Goal: Task Accomplishment & Management: Use online tool/utility

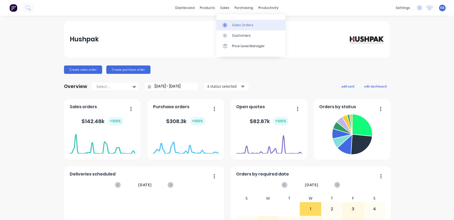
click at [228, 23] on div at bounding box center [227, 25] width 8 height 5
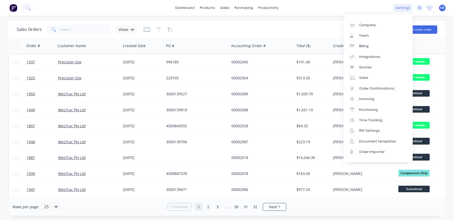
click at [409, 9] on div "settings" at bounding box center [403, 8] width 20 height 8
click at [366, 57] on div "Integrations" at bounding box center [369, 56] width 21 height 5
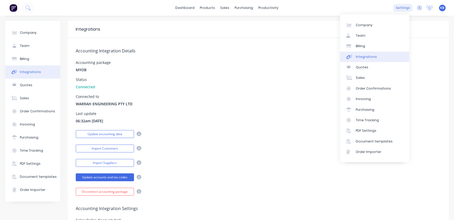
click at [396, 5] on div "settings" at bounding box center [403, 8] width 20 height 8
click at [360, 145] on link "Document templates" at bounding box center [374, 141] width 69 height 10
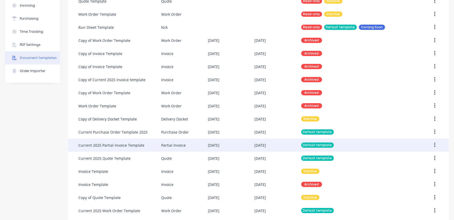
scroll to position [136, 0]
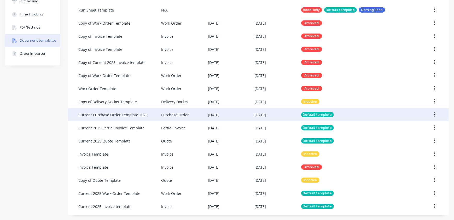
click at [100, 117] on div "Current Purchase Order Template 2025" at bounding box center [119, 114] width 83 height 13
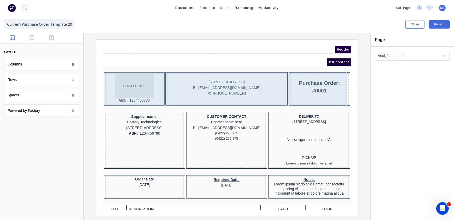
click at [98, 68] on div "LOGO HERE ABN: 1234456780 234 [STREET_ADDRESS], 4217 E: [EMAIL_ADDRESS][DOMAIN_…" at bounding box center [220, 82] width 247 height 34
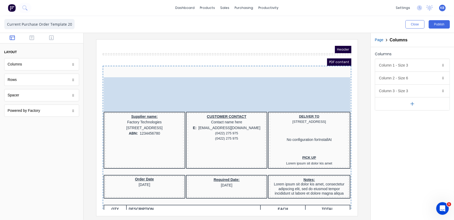
drag, startPoint x: 98, startPoint y: 68, endPoint x: 90, endPoint y: 63, distance: 9.1
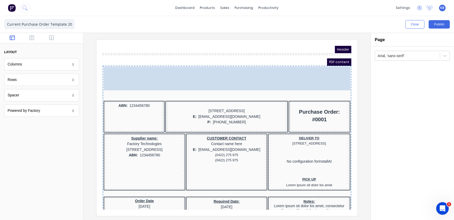
drag, startPoint x: 113, startPoint y: 81, endPoint x: 109, endPoint y: 67, distance: 14.6
drag, startPoint x: 219, startPoint y: 75, endPoint x: 116, endPoint y: 74, distance: 103.0
click at [116, 74] on body "Header PDF content LOGO HERE LOGO HERE ABN: 1234456780 234 [STREET_ADDRESS], 42…" at bounding box center [220, 121] width 249 height 164
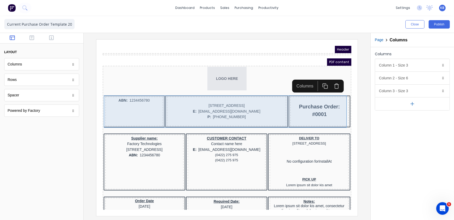
click at [123, 103] on div "ABN: 1234456780" at bounding box center [128, 105] width 58 height 30
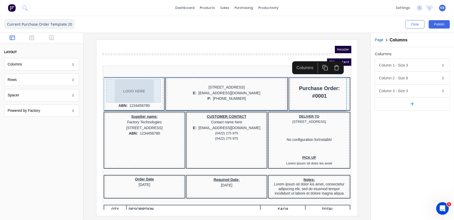
click at [146, 93] on div "LOGO HERE" at bounding box center [128, 85] width 56 height 24
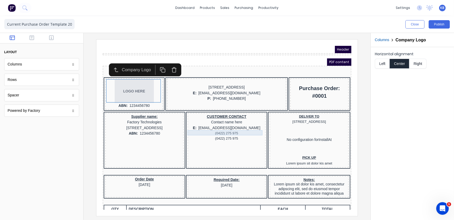
click at [213, 125] on div "(0422) 275 975" at bounding box center [220, 126] width 76 height 5
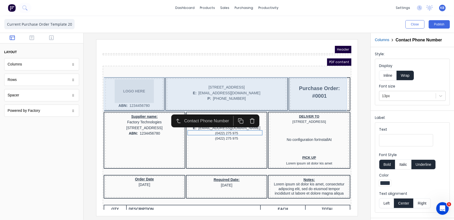
click at [103, 72] on div "LOGO HERE ABN: 1234456780" at bounding box center [128, 87] width 58 height 31
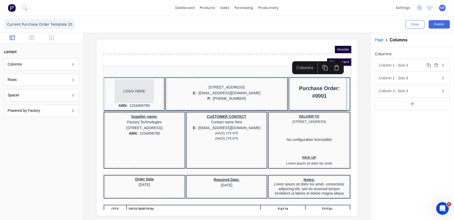
click at [443, 68] on div "Column 1 - Size 3 Duplicate Delete" at bounding box center [412, 65] width 74 height 13
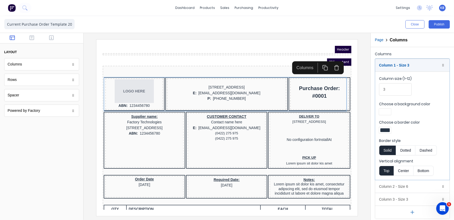
click at [386, 148] on button "Solid" at bounding box center [387, 150] width 17 height 10
click at [387, 131] on div at bounding box center [384, 130] width 9 height 4
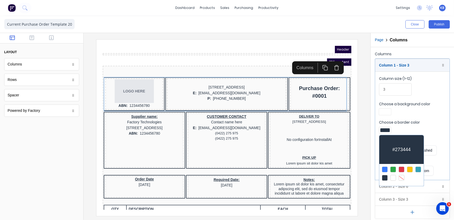
click at [402, 176] on div at bounding box center [402, 178] width 6 height 6
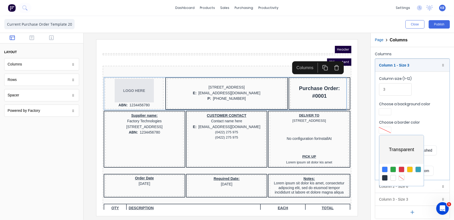
click at [416, 123] on div at bounding box center [227, 110] width 454 height 220
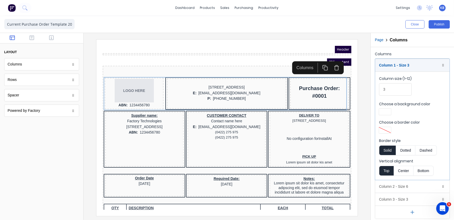
click at [392, 149] on button "Solid" at bounding box center [387, 150] width 17 height 10
click at [236, 95] on div at bounding box center [220, 97] width 117 height 5
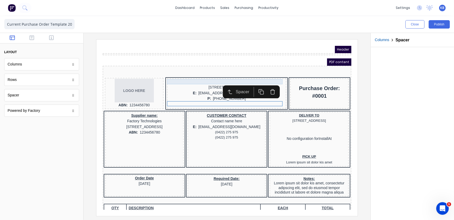
click at [189, 78] on div "[STREET_ADDRESS]" at bounding box center [220, 81] width 117 height 6
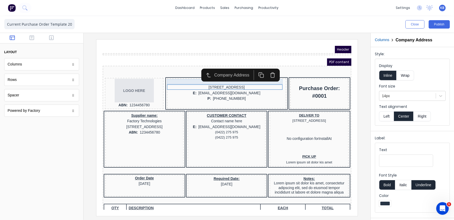
click at [189, 73] on div at bounding box center [220, 75] width 117 height 5
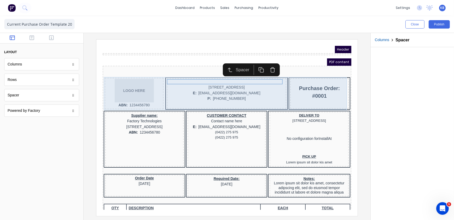
click at [174, 71] on div "LOGO HERE ABN: 1234456780 234 [STREET_ADDRESS], 4217 E: [EMAIL_ADDRESS][DOMAIN_…" at bounding box center [220, 87] width 247 height 33
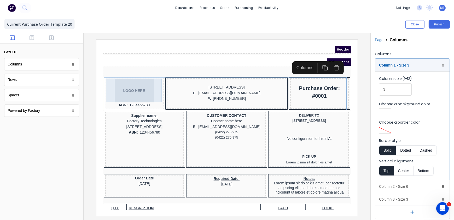
drag, startPoint x: 146, startPoint y: 90, endPoint x: 171, endPoint y: 90, distance: 24.8
click at [147, 91] on body "Header PDF content LOGO HERE ABN: [STREET_ADDRESS], 4217 E: [EMAIL_ADDRESS][DOM…" at bounding box center [220, 121] width 249 height 164
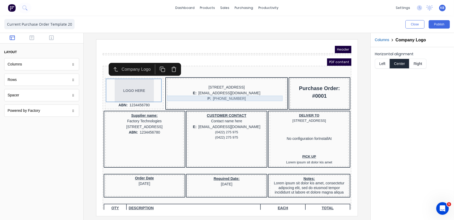
click at [171, 90] on div "P: [PHONE_NUMBER]" at bounding box center [220, 92] width 117 height 6
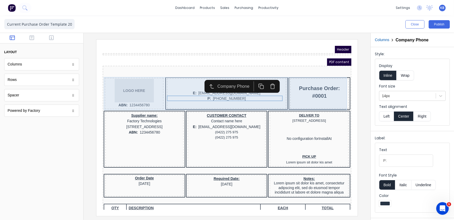
click at [102, 78] on iframe at bounding box center [226, 127] width 261 height 176
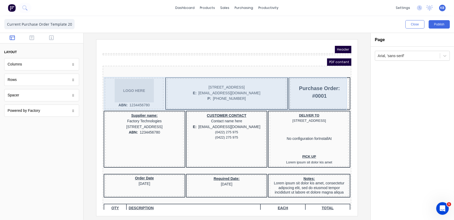
click at [330, 72] on div "Purchase Order: #0001" at bounding box center [313, 87] width 59 height 30
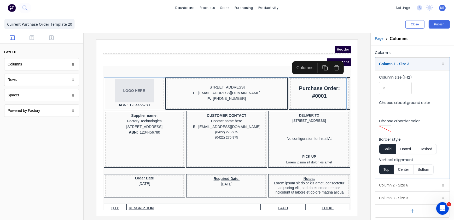
scroll to position [2, 0]
click at [442, 183] on icon at bounding box center [443, 184] width 3 height 3
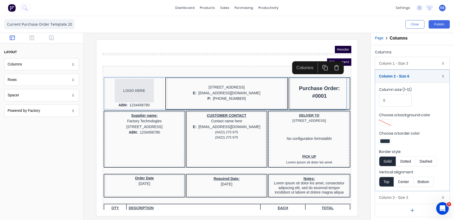
click at [385, 142] on div at bounding box center [385, 141] width 12 height 6
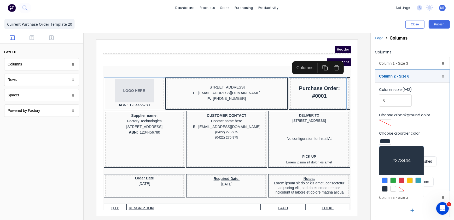
click at [403, 189] on div at bounding box center [402, 189] width 6 height 6
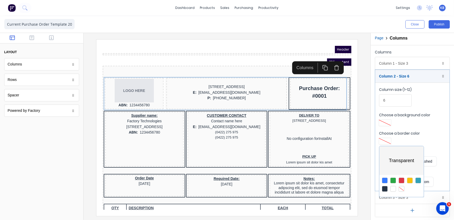
drag, startPoint x: 374, startPoint y: 167, endPoint x: 383, endPoint y: 172, distance: 9.9
click at [375, 168] on div at bounding box center [227, 110] width 454 height 220
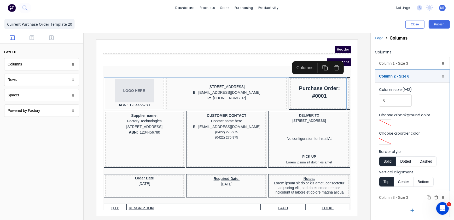
click at [397, 199] on div "Column 3 - Size 3 Duplicate Delete" at bounding box center [412, 197] width 74 height 13
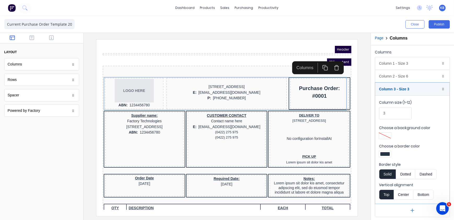
click at [382, 158] on fieldset "Column size (1-12) 3 Choose a background color Choose a border color Border sty…" at bounding box center [412, 149] width 74 height 108
click at [382, 154] on div at bounding box center [384, 154] width 9 height 4
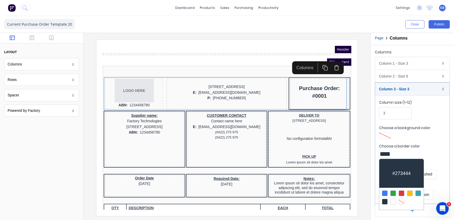
click at [402, 198] on div at bounding box center [402, 201] width 6 height 6
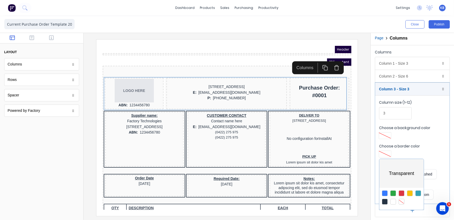
click at [364, 139] on div at bounding box center [227, 110] width 454 height 220
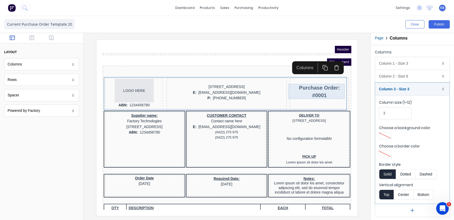
click at [305, 91] on div "Purchase Order: #0001" at bounding box center [312, 84] width 57 height 15
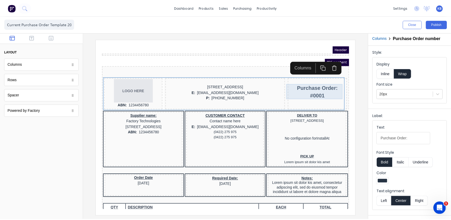
scroll to position [0, 0]
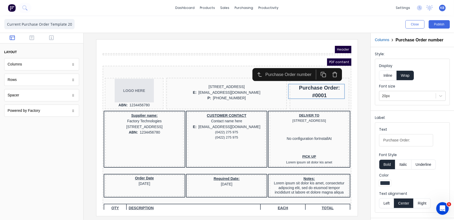
click at [364, 136] on div at bounding box center [227, 127] width 279 height 176
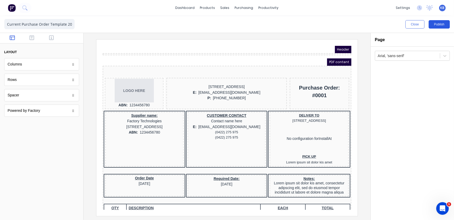
click at [437, 26] on button "Publish" at bounding box center [439, 24] width 21 height 8
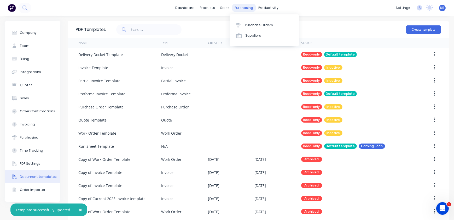
click at [237, 8] on div "purchasing" at bounding box center [244, 8] width 24 height 8
click at [253, 24] on div "Purchase Orders" at bounding box center [259, 25] width 28 height 5
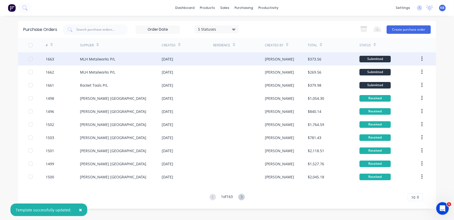
click at [111, 61] on div "MLH Metalworks P/L" at bounding box center [97, 58] width 35 height 5
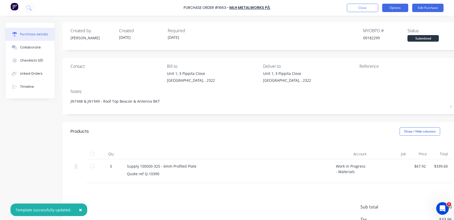
click at [397, 6] on button "Options" at bounding box center [395, 8] width 26 height 8
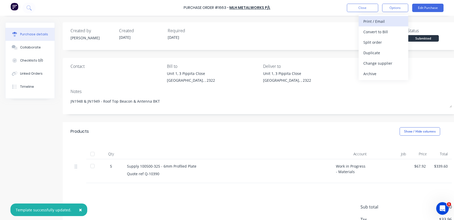
click at [385, 21] on div "Print / Email" at bounding box center [384, 22] width 40 height 8
click at [376, 31] on div "With pricing" at bounding box center [384, 32] width 40 height 8
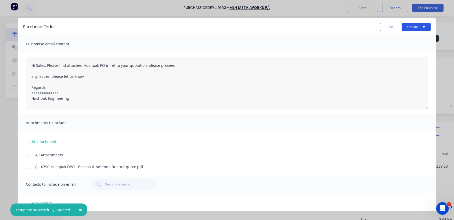
click at [412, 23] on button "Options" at bounding box center [416, 27] width 29 height 8
click at [402, 53] on div "Print" at bounding box center [406, 51] width 40 height 8
type textarea "x"
type textarea "Hi Sales, Please find attached Hushpak PO in ref to your quotation, please proc…"
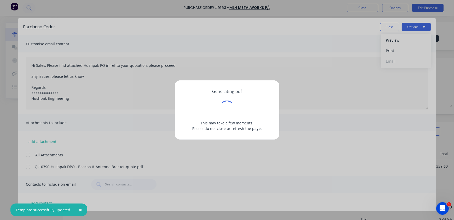
type textarea "x"
type textarea "Hi Sales, Please find attached Hushpak PO in ref to your quotation, please proc…"
type textarea "x"
type textarea "Hi Sales, Please find attached Hushpak PO in ref to your quotation, please proc…"
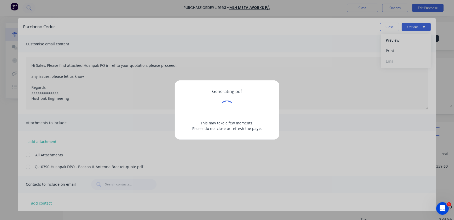
type textarea "x"
type textarea "Hi Sales, Please find attached Hushpak PO in ref to your quotation, please proc…"
type textarea "x"
type textarea "Hi Sales, Please find attached Hushpak PO in ref to your quotation, please proc…"
type textarea "x"
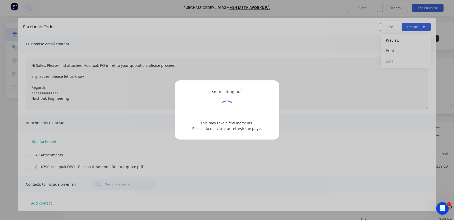
type textarea "Hi Sales, Please find attached Hushpak PO in ref to your quotation, please proc…"
type textarea "x"
type textarea "Hi Sales, Please find attached Hushpak PO in ref to your quotation, please proc…"
type textarea "x"
type textarea "Hi Sales, Please find attached Hushpak PO in ref to your quotation, please proc…"
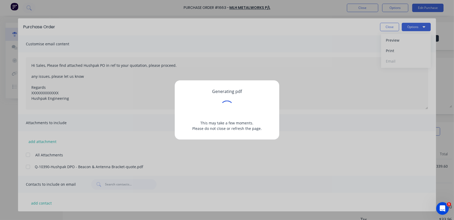
type textarea "x"
type textarea "Hi Sales, Please find attached Hushpak PO in ref to your quotation, please proc…"
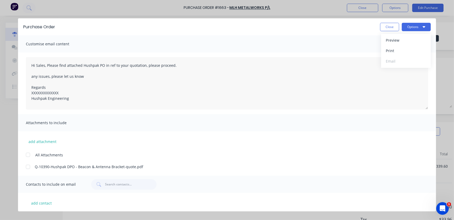
type textarea "x"
type textarea "Hi Sales, Please find attached Hushpak PO in ref to your quotation, please proc…"
type textarea "x"
type textarea "Hi Sales, Please find attached Hushpak PO in ref to your quotation, please proc…"
type textarea "x"
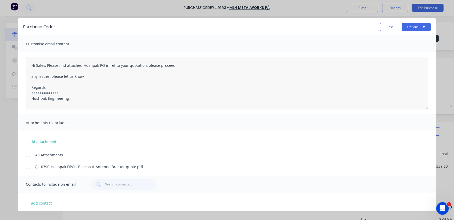
type textarea "Hi Sales, Please find attached Hushpak PO in ref to your quotation, please proc…"
type textarea "x"
type textarea "Hi Sales, Please find attached Hushpak PO in ref to your quotation, please proc…"
type textarea "x"
type textarea "Hi Sales, Please find attached Hushpak PO in ref to your quotation, please proc…"
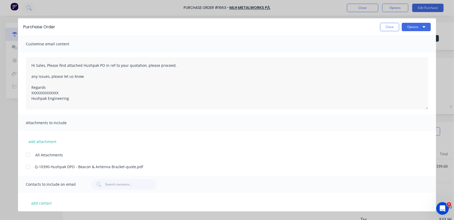
type textarea "x"
type textarea "Hi Sales, Please find attached Hushpak PO in ref to your quotation, please proc…"
click at [399, 28] on button "Close" at bounding box center [389, 27] width 19 height 8
type textarea "x"
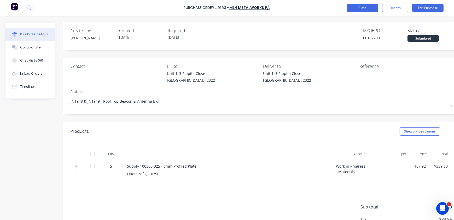
click at [365, 9] on button "Close" at bounding box center [362, 8] width 31 height 8
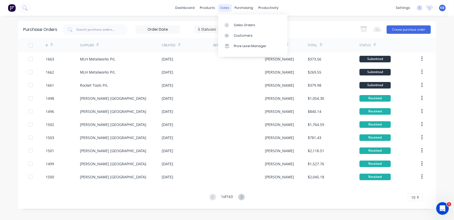
click at [220, 7] on div "sales" at bounding box center [225, 8] width 14 height 8
click at [224, 25] on link "Sales Orders" at bounding box center [252, 25] width 69 height 10
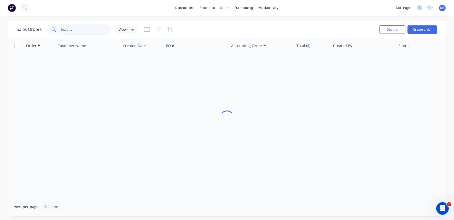
click at [93, 28] on input "text" at bounding box center [86, 29] width 51 height 10
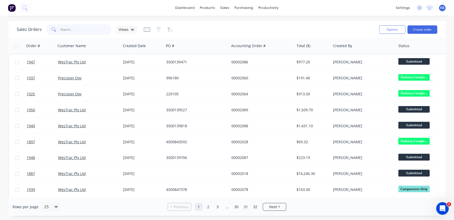
paste input "4500844225"
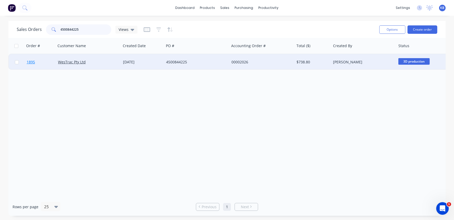
type input "4500844225"
click at [28, 61] on span "1895" at bounding box center [31, 61] width 8 height 5
